Goal: Task Accomplishment & Management: Manage account settings

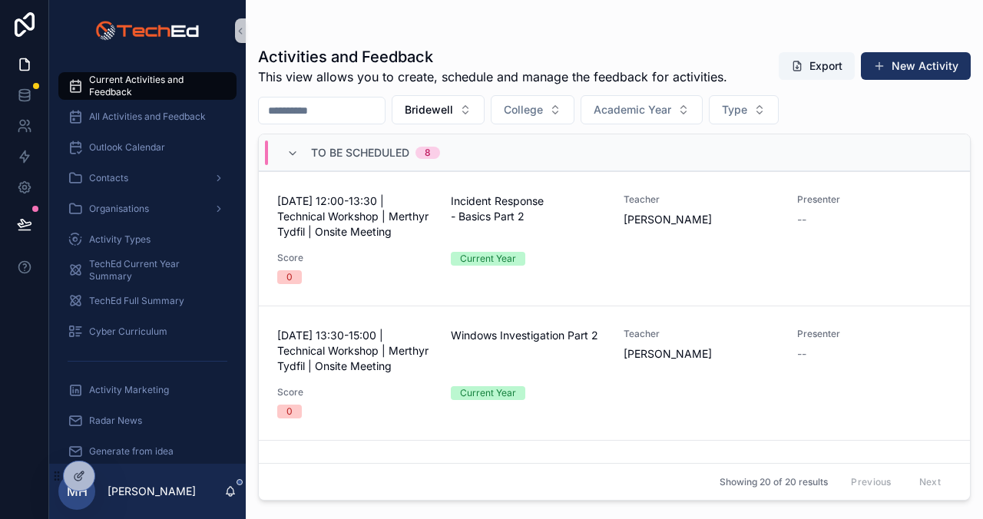
click at [339, 28] on div "scrollable content" at bounding box center [614, 31] width 713 height 12
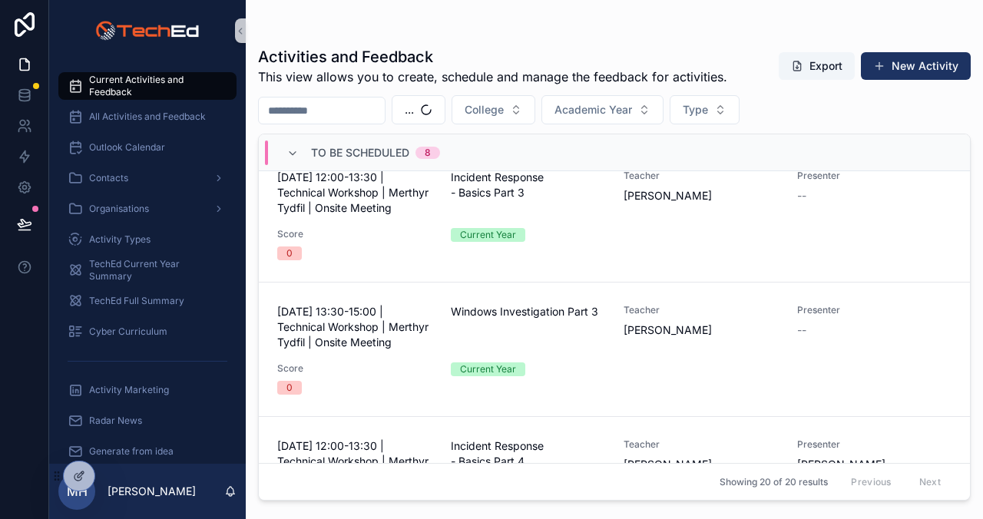
scroll to position [297, 0]
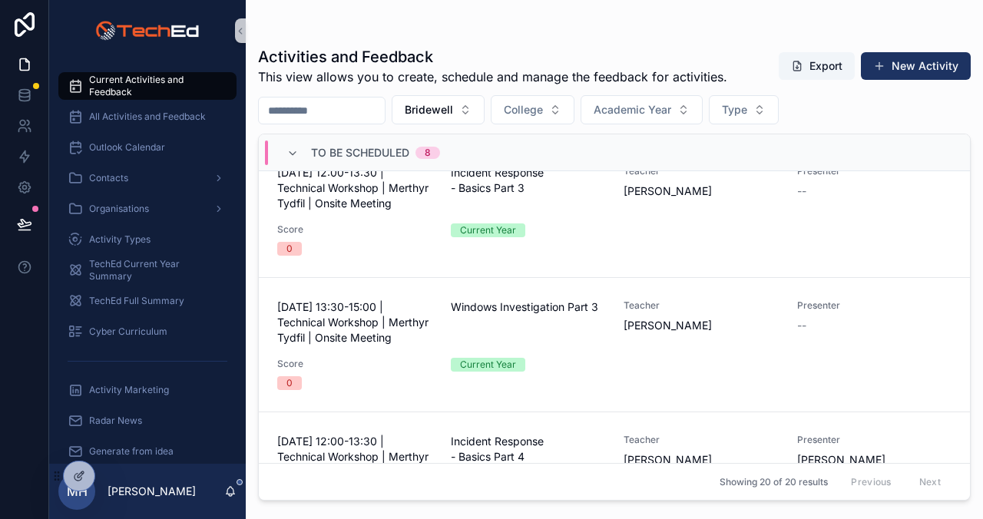
click at [544, 31] on div "scrollable content" at bounding box center [614, 31] width 713 height 12
click at [358, 25] on div "scrollable content" at bounding box center [614, 31] width 713 height 12
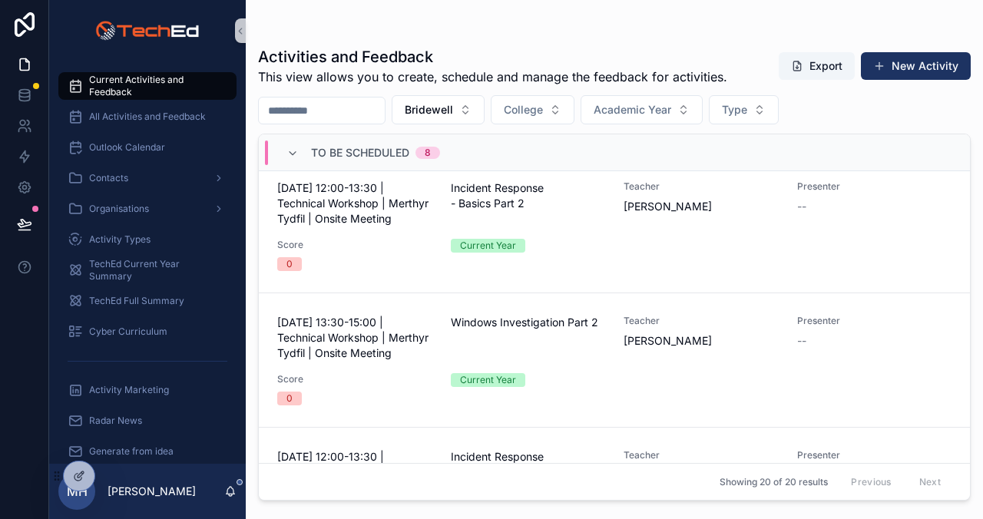
scroll to position [0, 0]
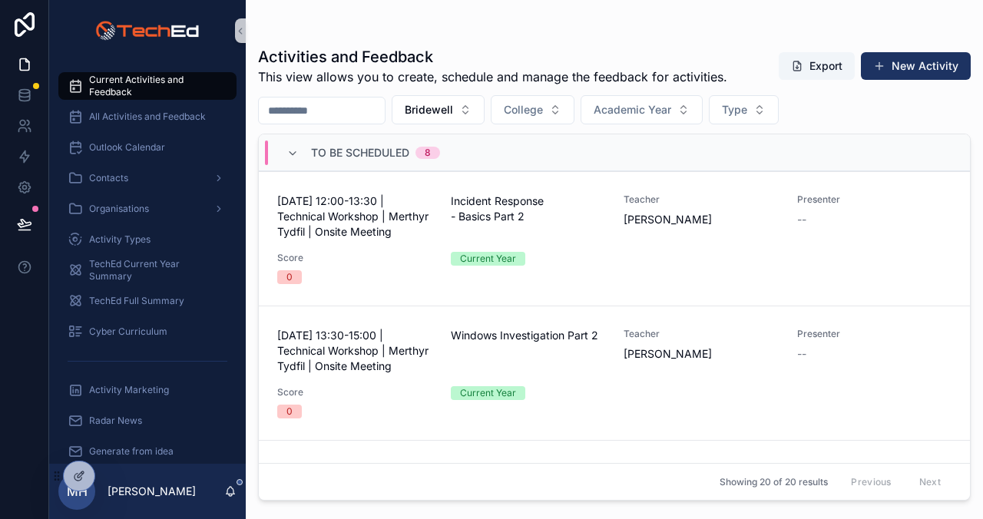
click at [525, 29] on div "scrollable content" at bounding box center [614, 31] width 713 height 12
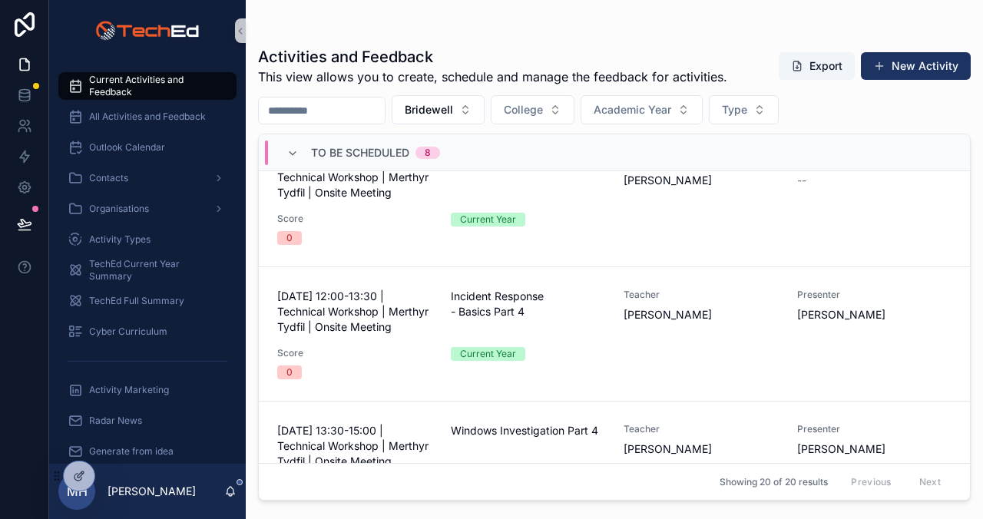
scroll to position [358, 0]
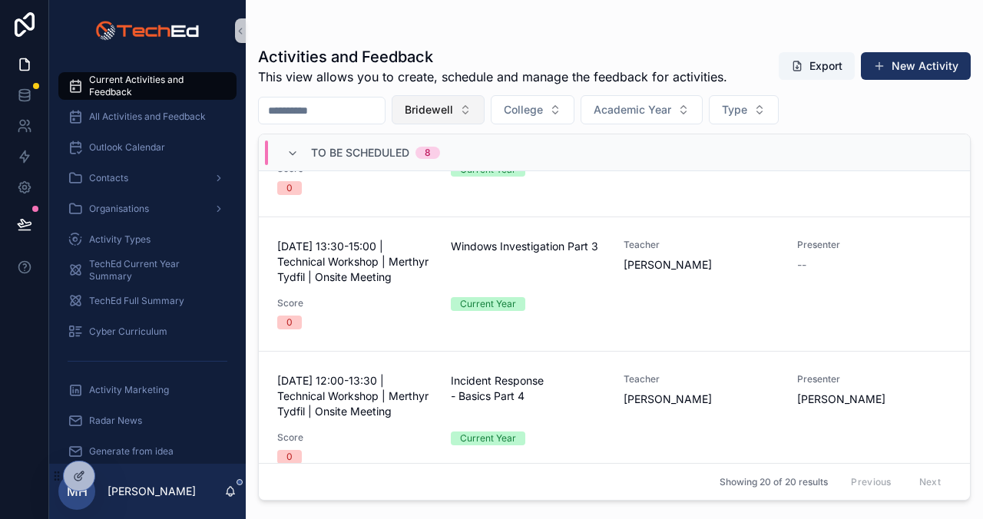
click at [479, 108] on button "Bridewell" at bounding box center [438, 109] width 93 height 29
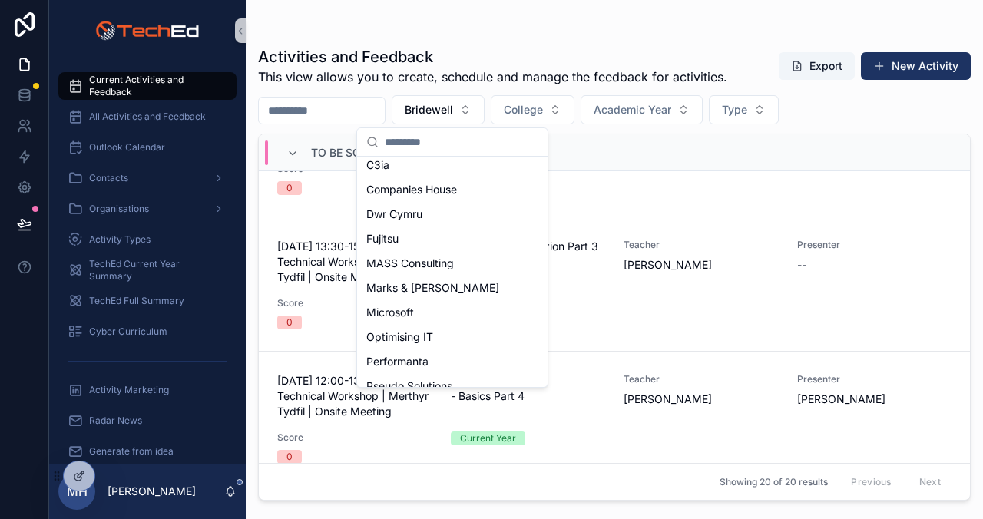
scroll to position [147, 0]
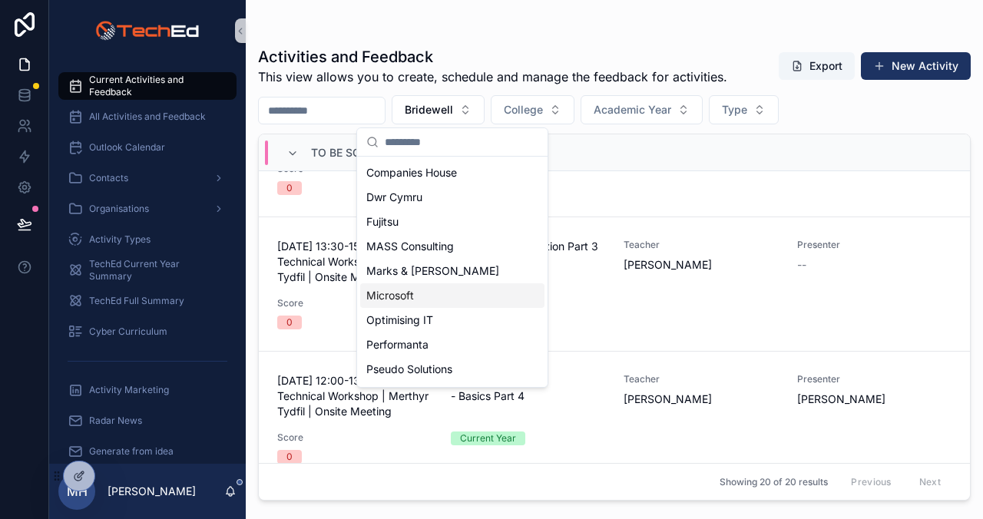
click at [388, 294] on span "Microsoft" at bounding box center [390, 295] width 48 height 15
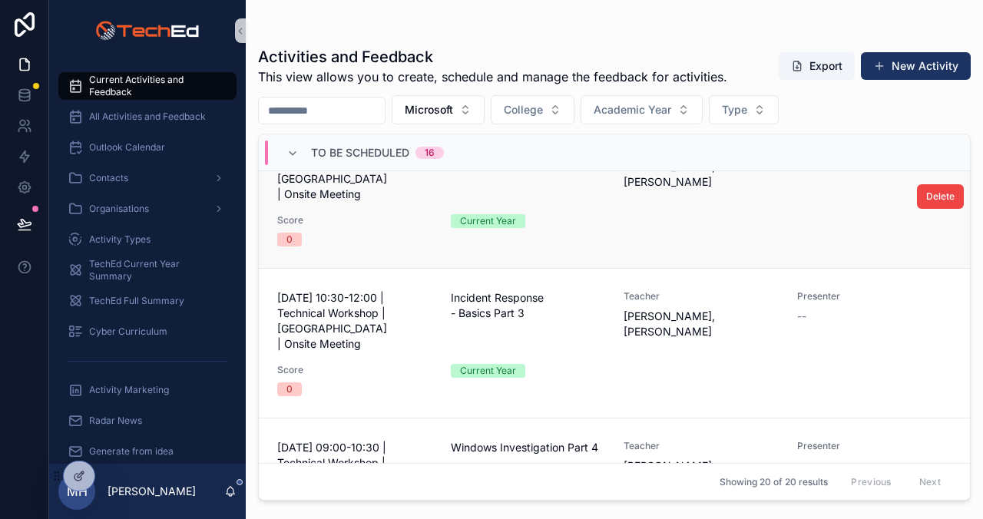
scroll to position [51, 0]
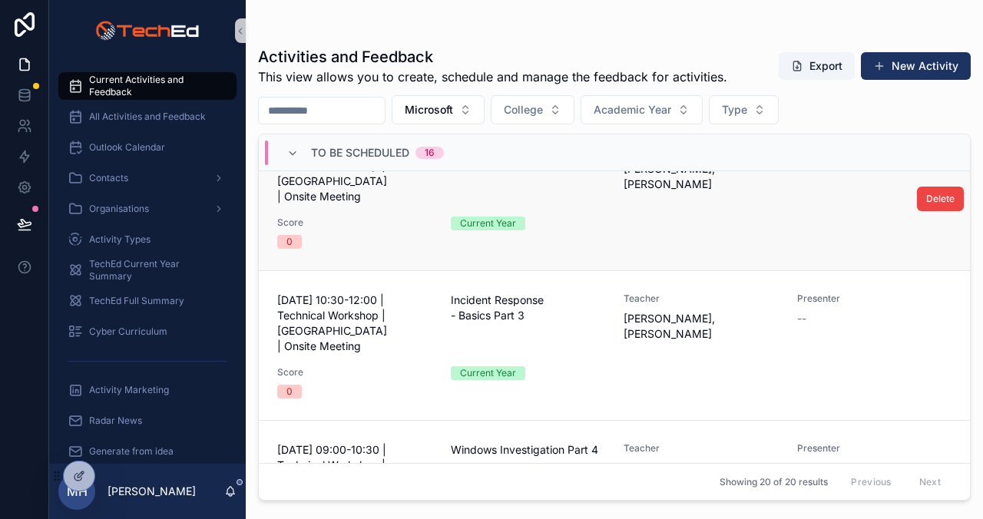
click at [575, 258] on link "[DATE] 09:00-10:30 | Technical Workshop | [GEOGRAPHIC_DATA] | Onsite Meeting Wi…" at bounding box center [614, 196] width 711 height 150
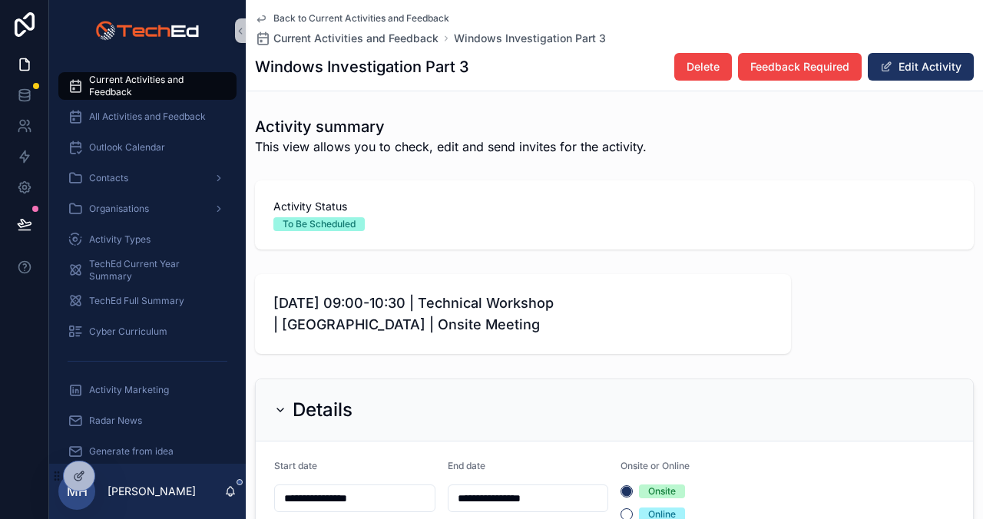
click at [551, 70] on div "Windows Investigation Part 3 Delete Feedback Required Edit Activity" at bounding box center [614, 66] width 719 height 29
click at [27, 124] on icon at bounding box center [24, 125] width 15 height 15
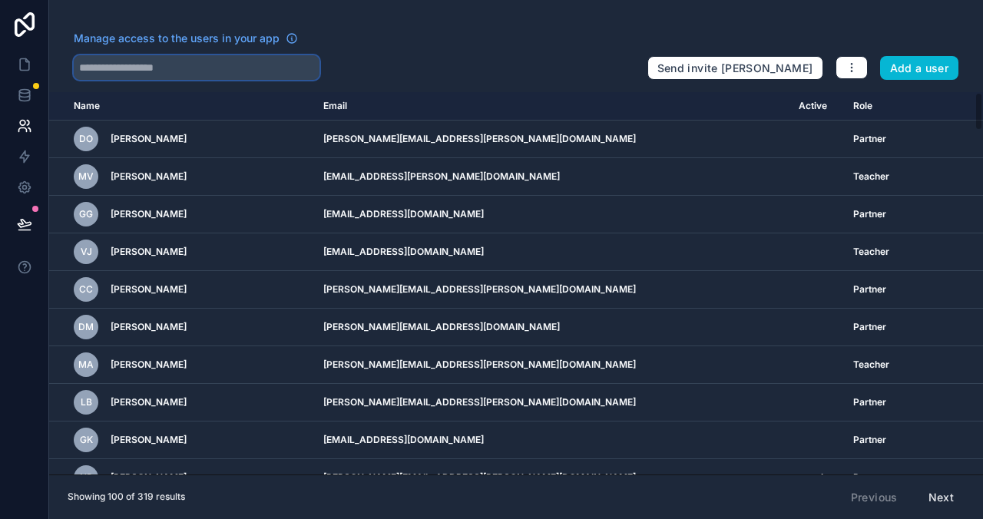
click at [141, 67] on input "text" at bounding box center [197, 67] width 246 height 25
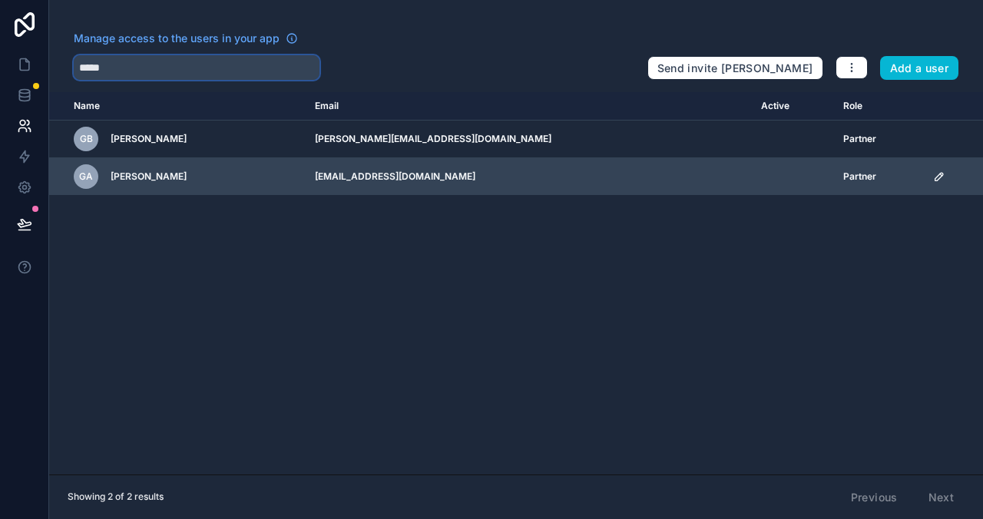
type input "*****"
click at [940, 174] on icon "scrollable content" at bounding box center [941, 175] width 2 height 2
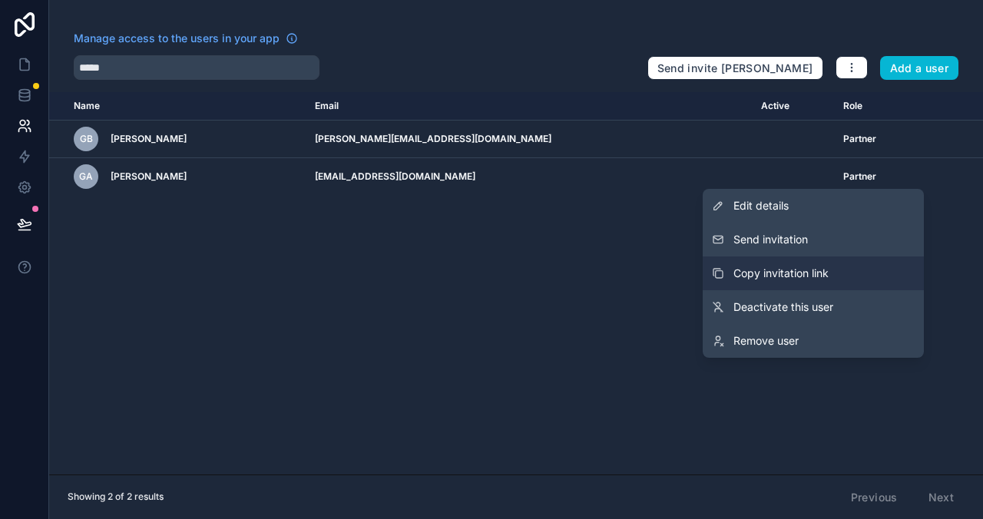
click at [752, 273] on span "Copy invitation link" at bounding box center [780, 273] width 95 height 15
